Goal: Transaction & Acquisition: Purchase product/service

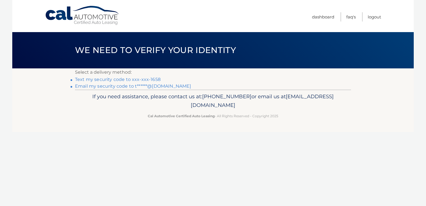
click at [146, 80] on link "Text my security code to xxx-xxx-1658" at bounding box center [118, 79] width 86 height 5
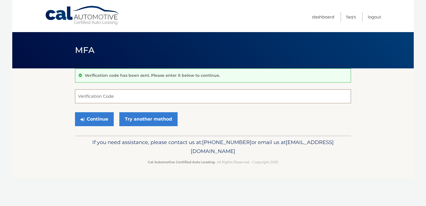
click at [85, 92] on input "Verification Code" at bounding box center [213, 96] width 276 height 14
type input "816281"
click at [94, 120] on button "Continue" at bounding box center [94, 119] width 39 height 14
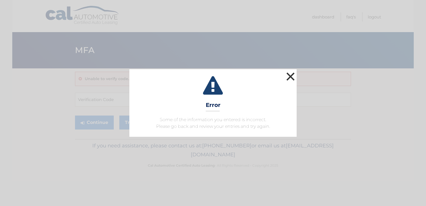
click at [288, 75] on button "×" at bounding box center [290, 76] width 11 height 11
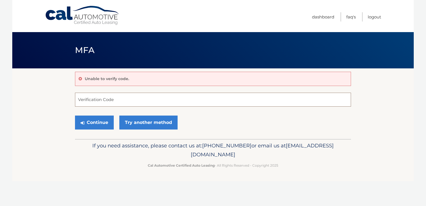
click at [89, 100] on input "Verification Code" at bounding box center [213, 100] width 276 height 14
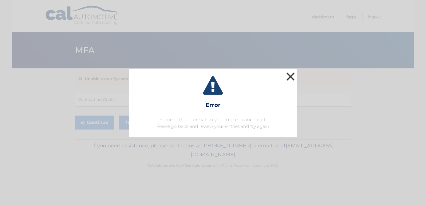
click at [293, 74] on button "×" at bounding box center [290, 76] width 11 height 11
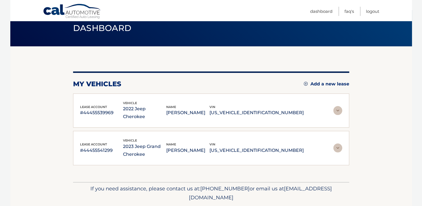
scroll to position [31, 0]
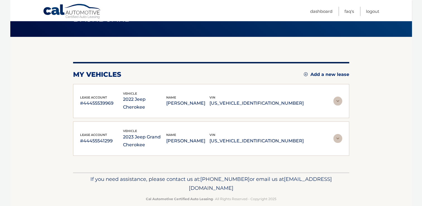
click at [338, 134] on img at bounding box center [337, 138] width 9 height 9
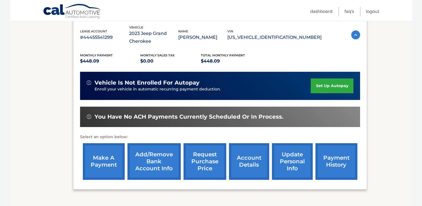
scroll to position [132, 0]
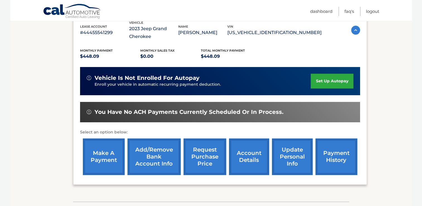
click at [101, 159] on link "make a payment" at bounding box center [104, 156] width 42 height 37
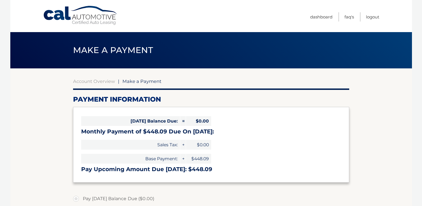
select select "ZWY4YzIyMGEtMzkxZS00OTI3LWE5OWQtYzUyNzczNDU0ZTBl"
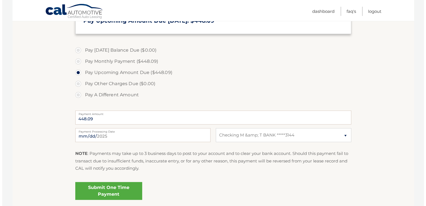
scroll to position [156, 0]
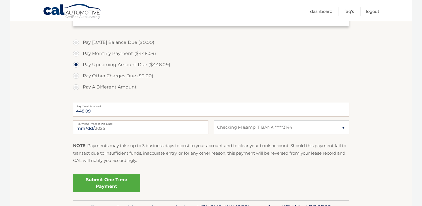
click at [111, 184] on link "Submit One Time Payment" at bounding box center [106, 183] width 67 height 18
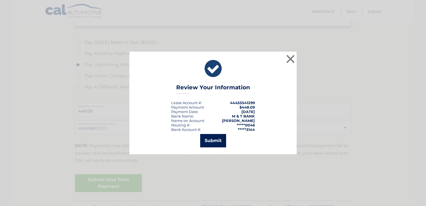
click at [212, 140] on button "Submit" at bounding box center [213, 140] width 26 height 13
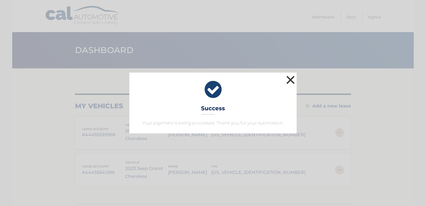
click at [288, 77] on button "×" at bounding box center [290, 79] width 11 height 11
